Goal: Task Accomplishment & Management: Manage account settings

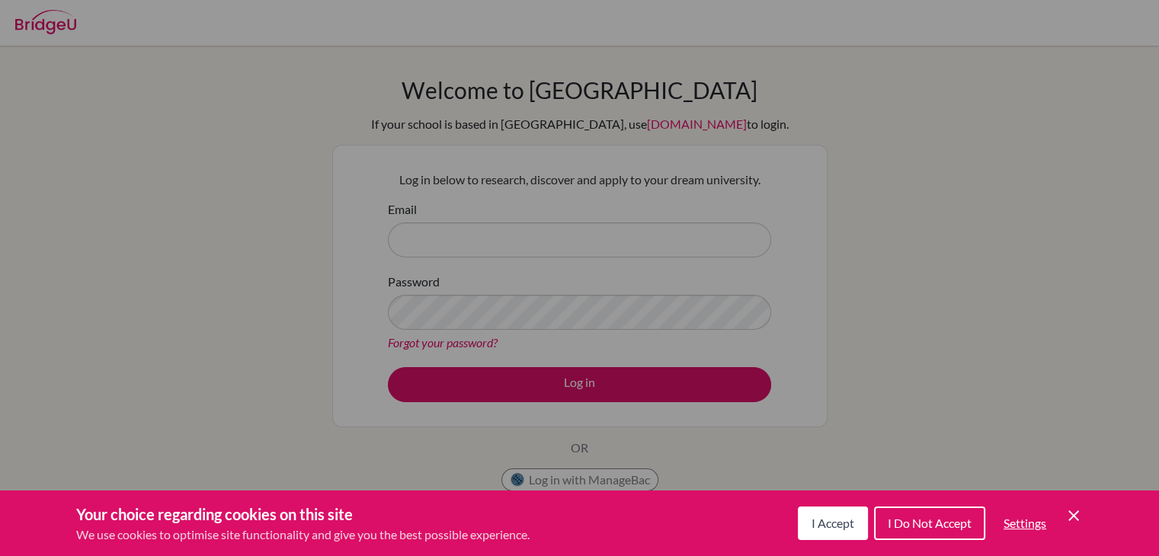
click at [832, 525] on span "I Accept" at bounding box center [833, 523] width 43 height 14
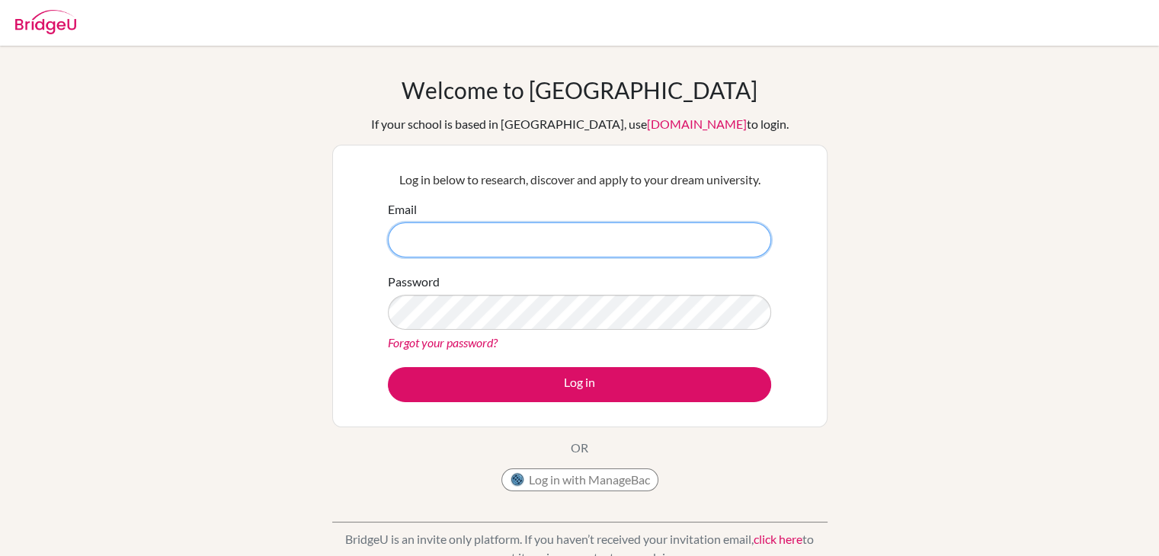
click at [558, 248] on input "Email" at bounding box center [579, 240] width 383 height 35
type input "S"
type input "shubhankar.saha@inventureacademy.com"
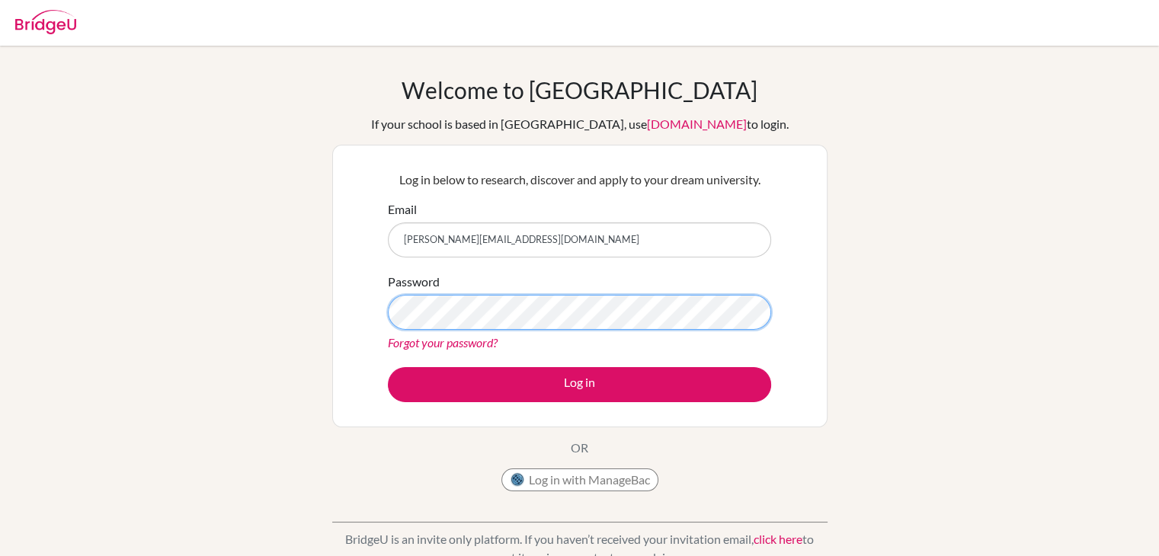
click at [388, 367] on button "Log in" at bounding box center [579, 384] width 383 height 35
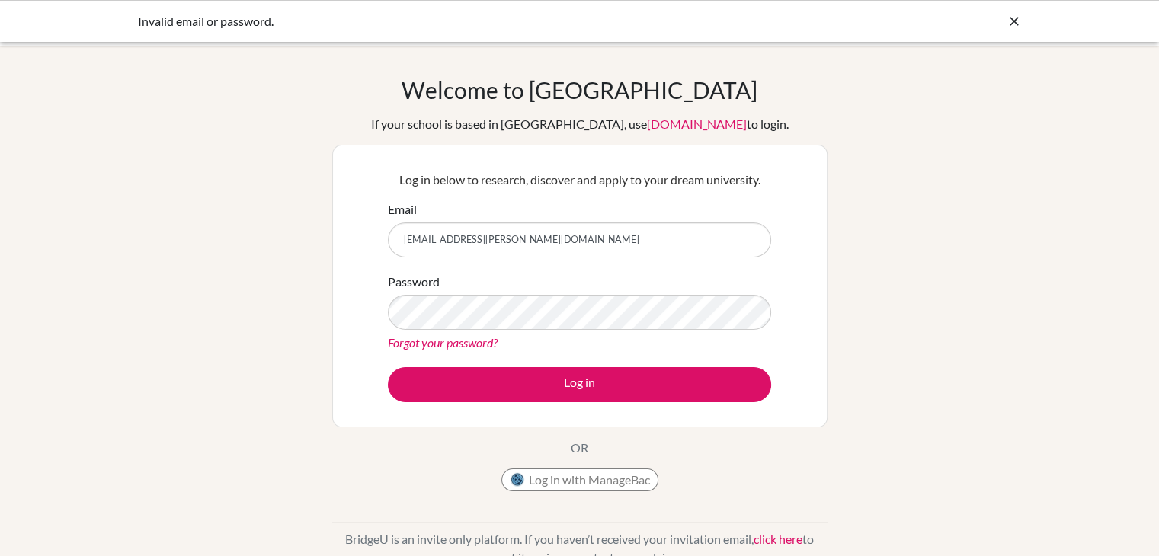
type input "[EMAIL_ADDRESS][PERSON_NAME][DOMAIN_NAME]"
click at [388, 367] on button "Log in" at bounding box center [579, 384] width 383 height 35
click at [446, 242] on input "ArtIsL1fe!shubhankar.saha@inventureacademy.com" at bounding box center [579, 240] width 383 height 35
drag, startPoint x: 446, startPoint y: 242, endPoint x: 395, endPoint y: 242, distance: 51.1
click at [395, 242] on input "ArtIsL1fe!shubhankar.saha@inventureacademy.com" at bounding box center [579, 240] width 383 height 35
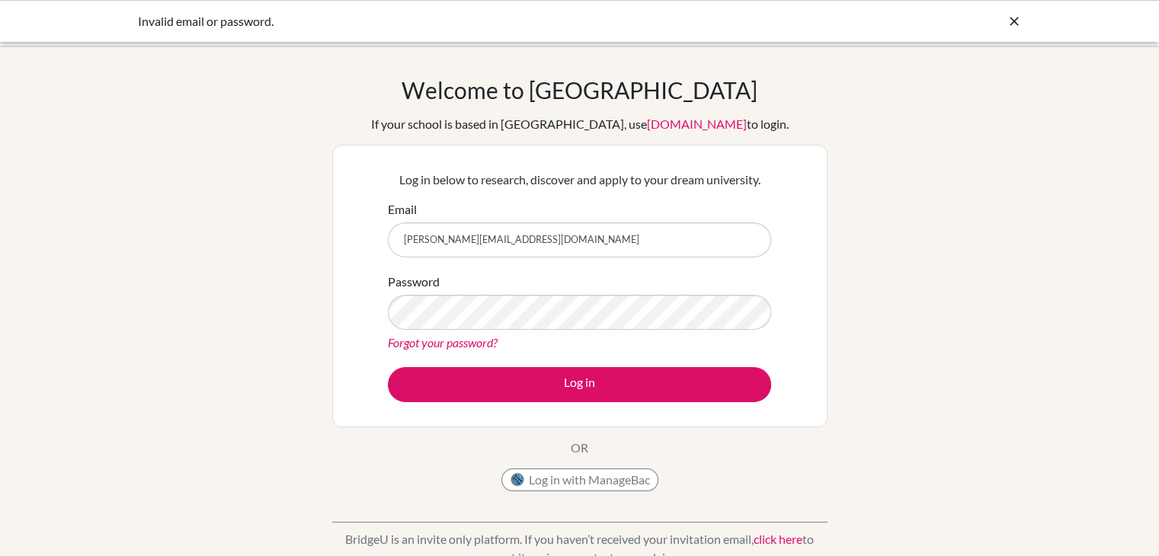
type input "[PERSON_NAME][EMAIL_ADDRESS][DOMAIN_NAME]"
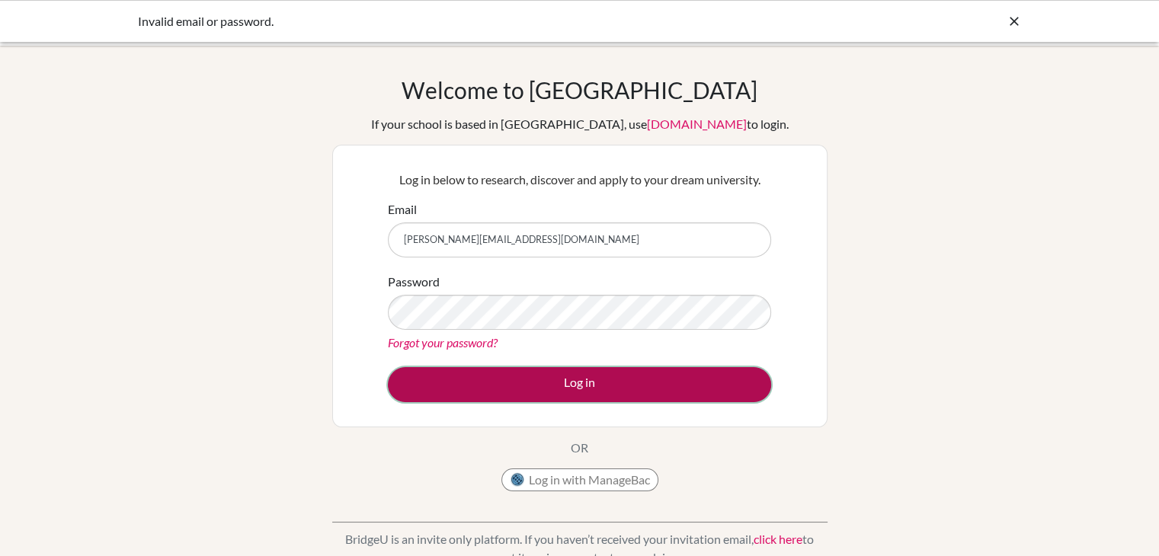
click at [506, 384] on button "Log in" at bounding box center [579, 384] width 383 height 35
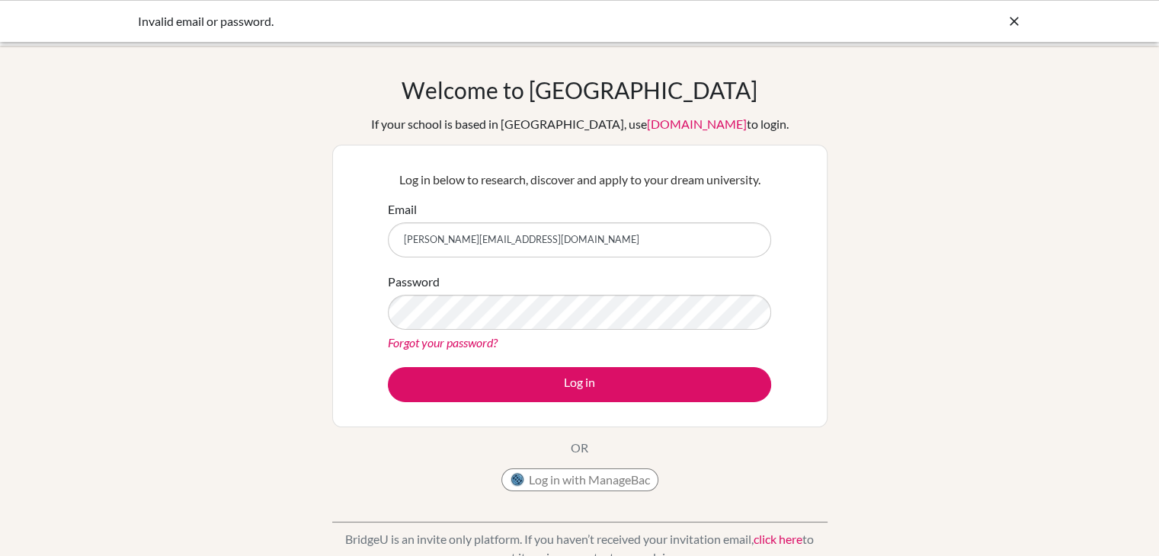
click at [477, 341] on link "Forgot your password?" at bounding box center [443, 342] width 110 height 14
